Goal: Task Accomplishment & Management: Use online tool/utility

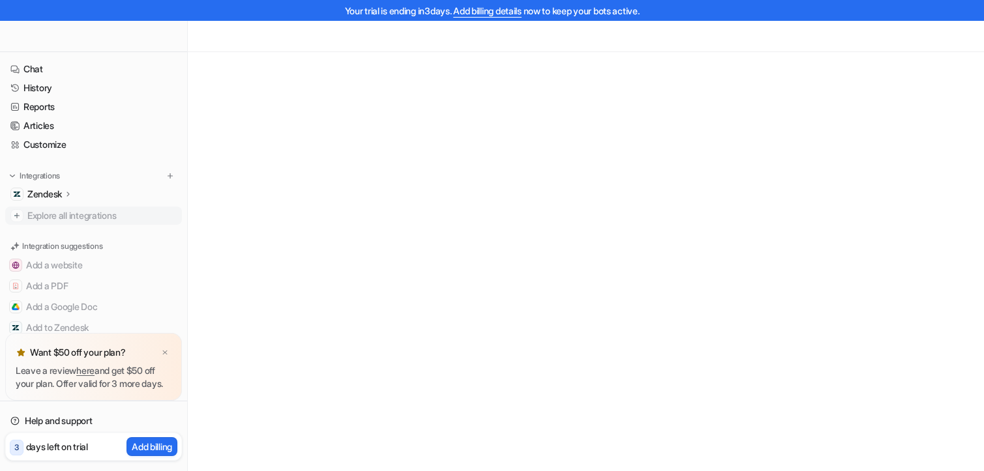
click at [59, 195] on p "Zendesk" at bounding box center [44, 194] width 35 height 13
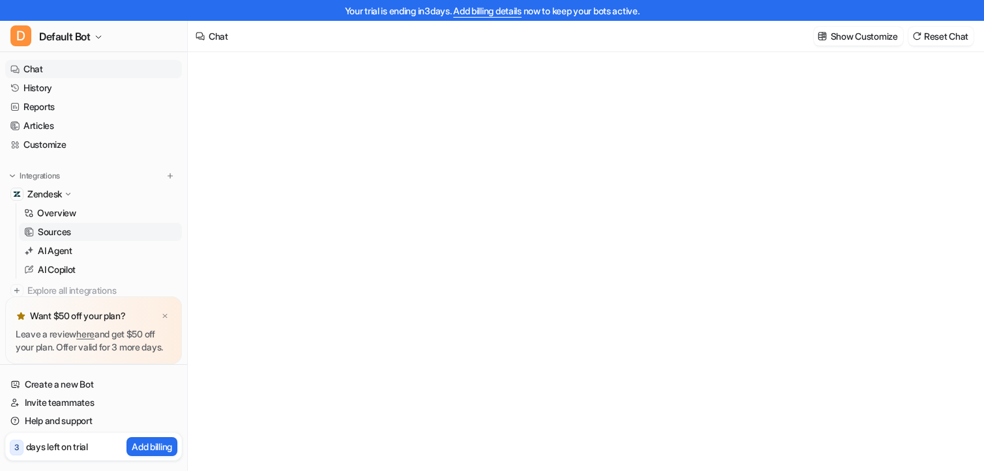
type textarea "**********"
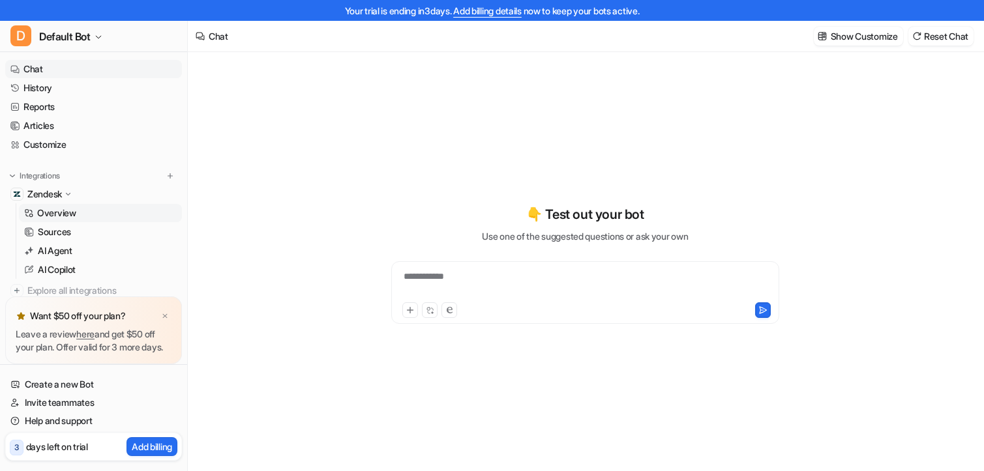
click at [68, 213] on p "Overview" at bounding box center [56, 213] width 39 height 13
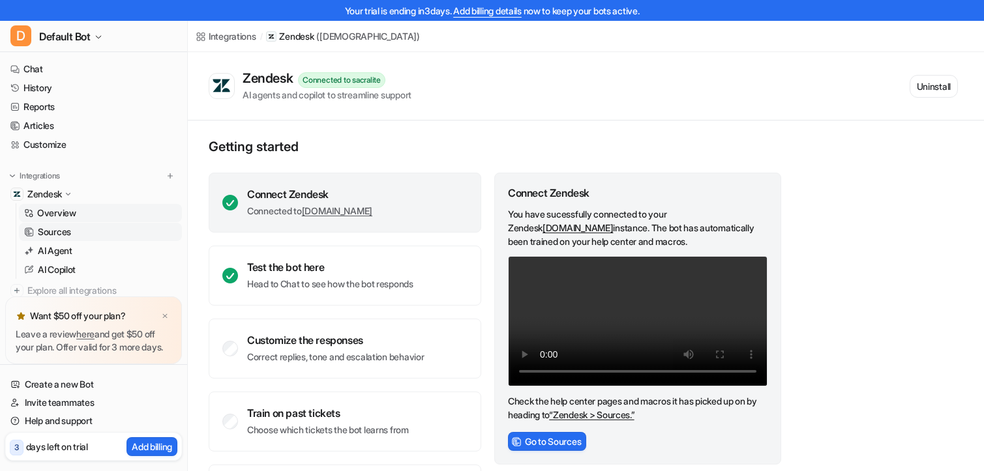
click at [63, 237] on p "Sources" at bounding box center [54, 232] width 33 height 13
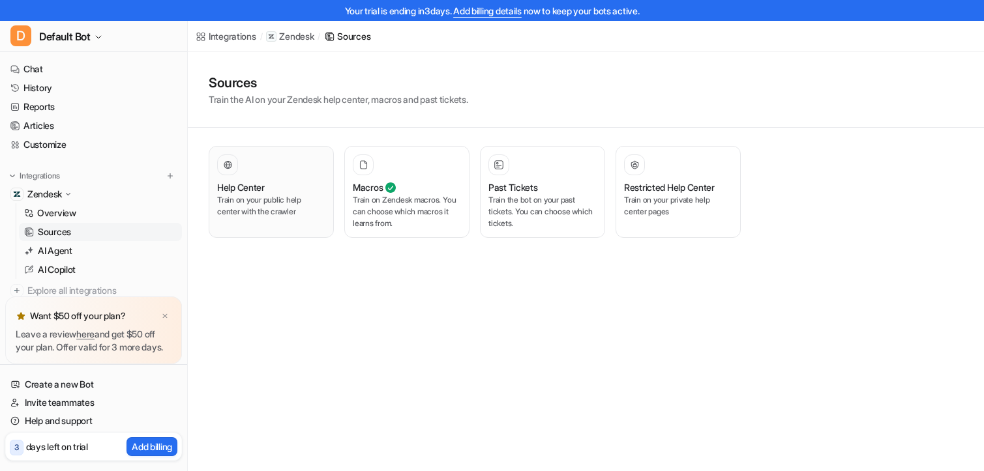
click at [245, 196] on p "Train on your public help center with the crawler" at bounding box center [271, 205] width 108 height 23
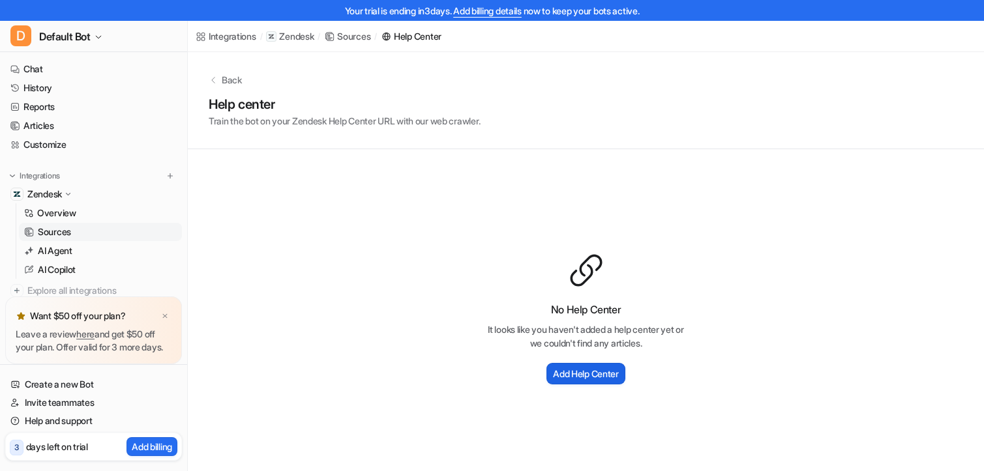
click at [579, 373] on h2 "Add Help Center" at bounding box center [586, 374] width 66 height 14
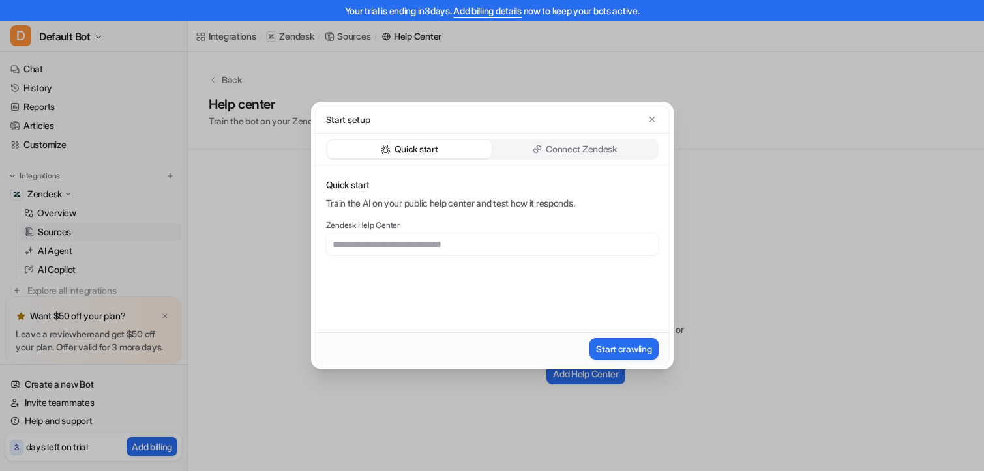
click at [572, 160] on div "Quick start Connect Zendesk" at bounding box center [492, 150] width 353 height 32
click at [576, 154] on p "Connect Zendesk" at bounding box center [581, 149] width 71 height 13
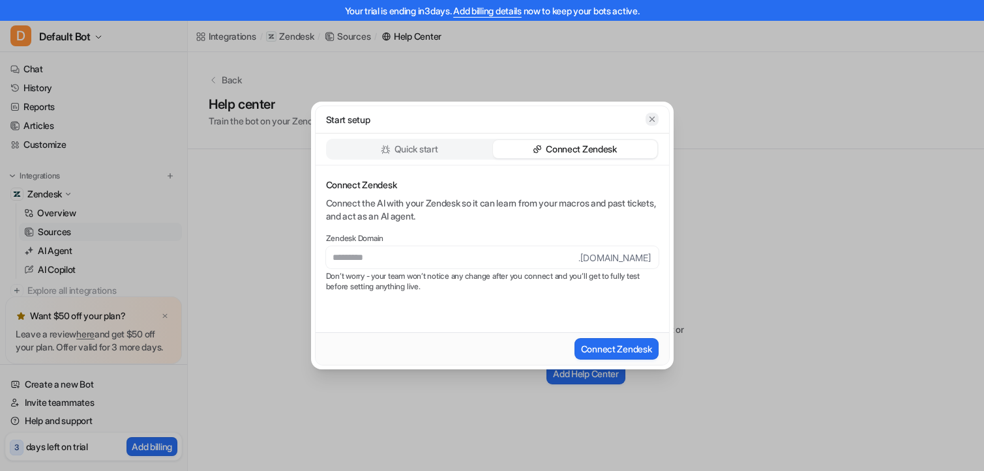
click at [652, 119] on icon "button" at bounding box center [651, 119] width 5 height 5
